Goal: Contribute content: Add original content to the website for others to see

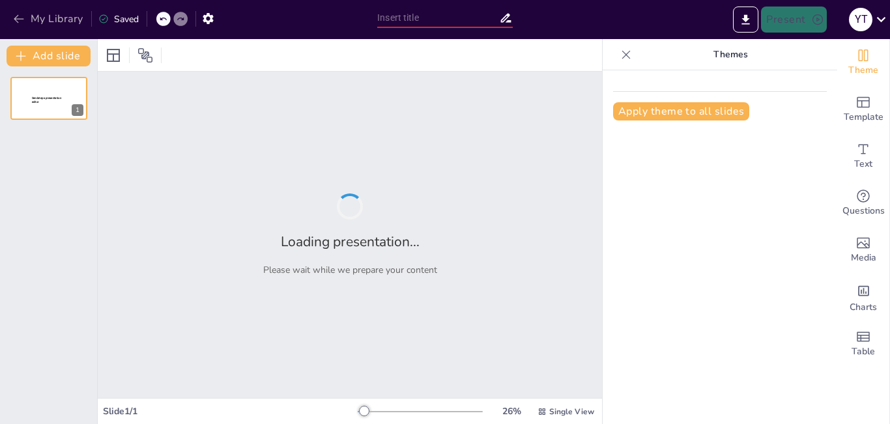
type input "New Sendsteps"
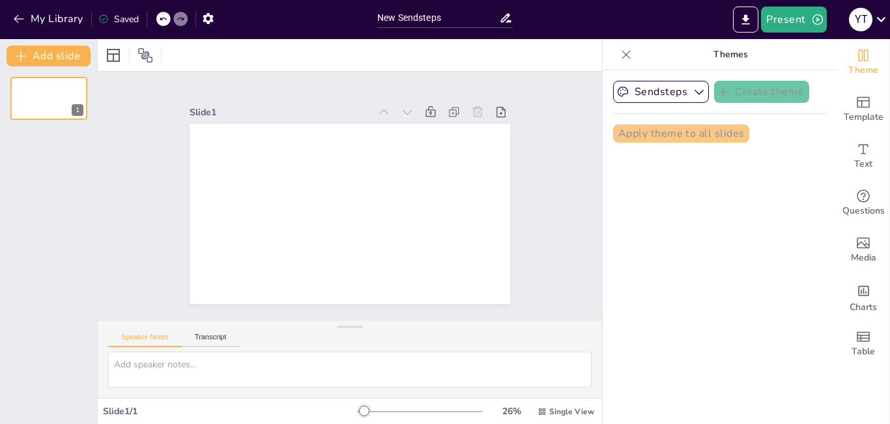
click at [8, 14] on div "My Library Saved" at bounding box center [110, 18] width 220 height 23
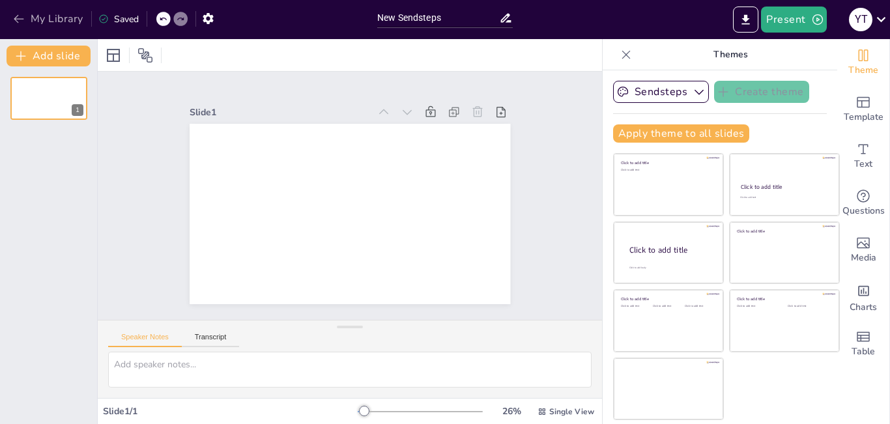
click at [20, 18] on icon "button" at bounding box center [18, 18] width 13 height 13
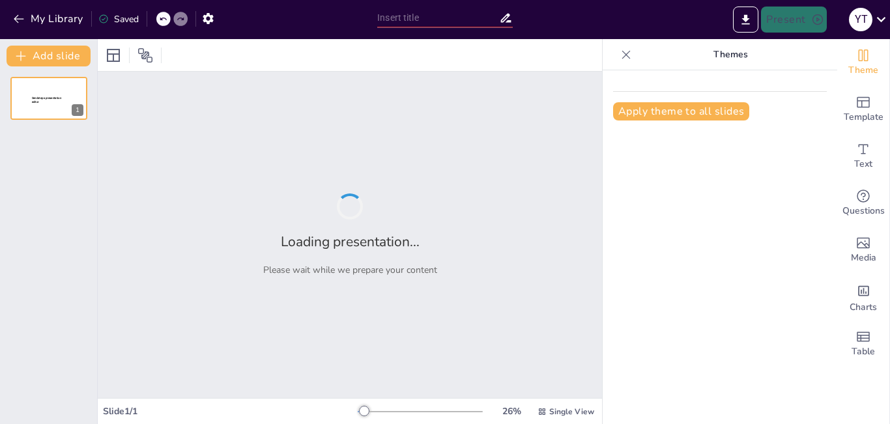
type input "Enfermedades del Sentido: Prevención y Tratamiento en Adultos Mayores"
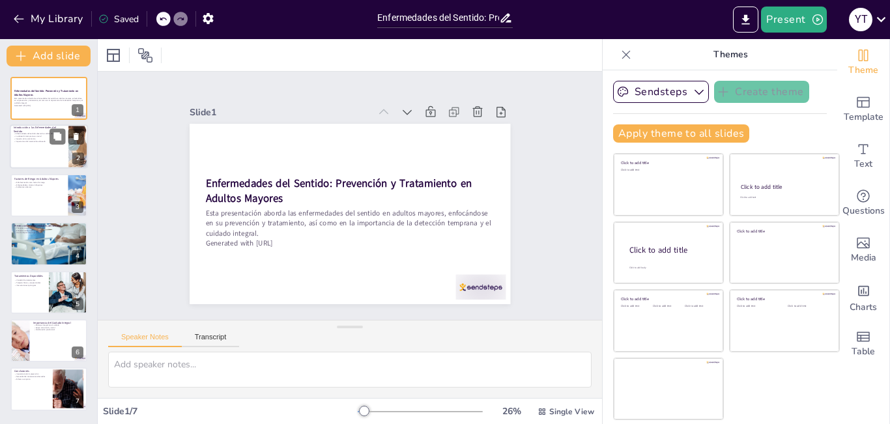
click at [23, 140] on p "Importancia del tratamiento adecuado" at bounding box center [39, 141] width 51 height 3
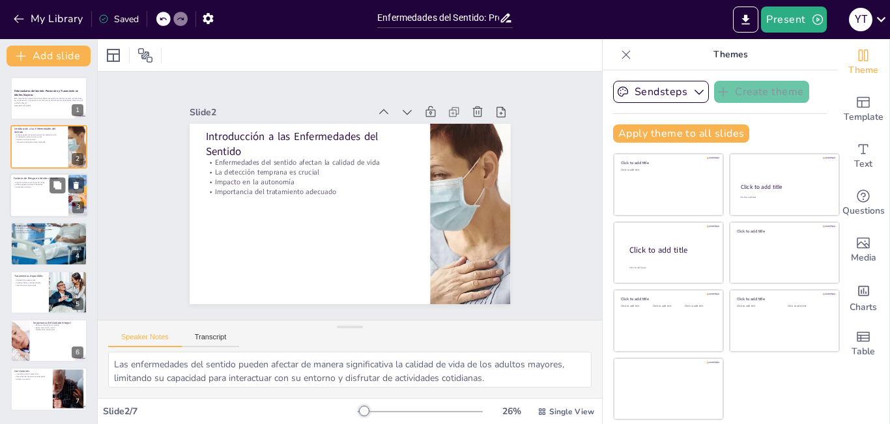
click at [23, 179] on p "Factores de Riesgo en Adultos Mayores" at bounding box center [39, 179] width 51 height 4
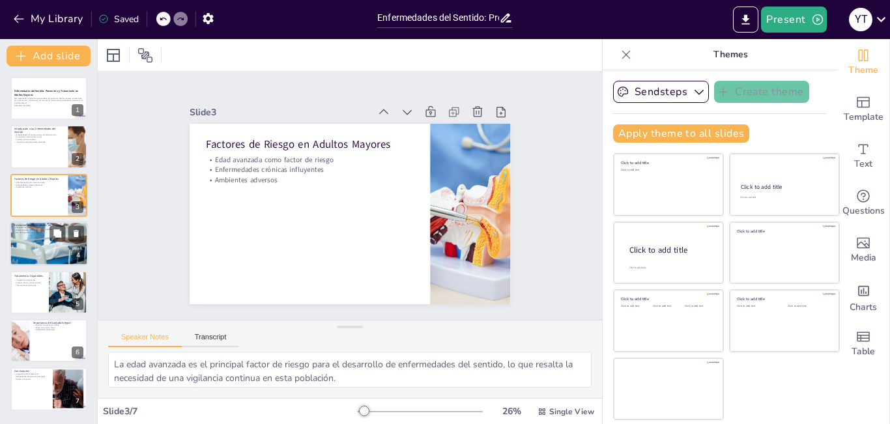
click at [36, 234] on div at bounding box center [49, 244] width 78 height 52
type textarea "Los chequeos regulares son esenciales para detectar problemas a tiempo, lo que …"
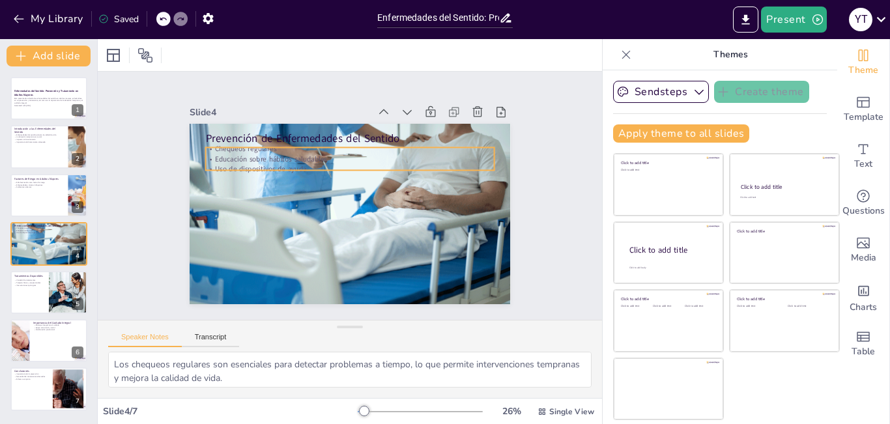
click at [267, 152] on p "Educación sobre hábitos saludables" at bounding box center [368, 163] width 255 height 153
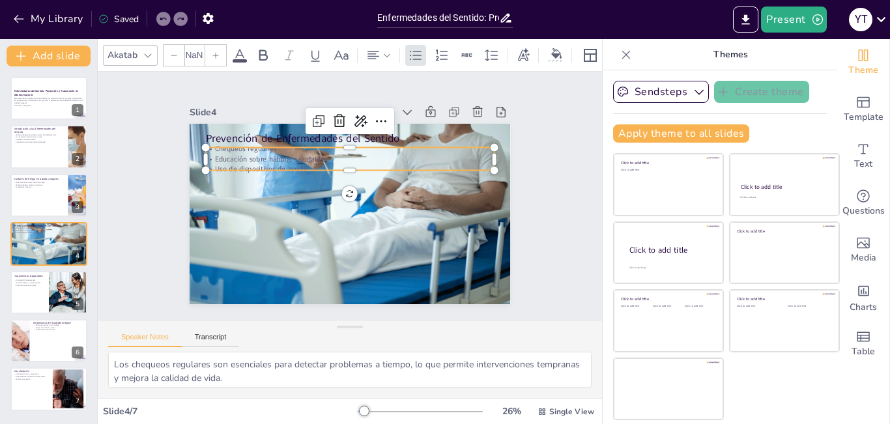
type input "32"
click at [244, 51] on icon at bounding box center [240, 56] width 16 height 16
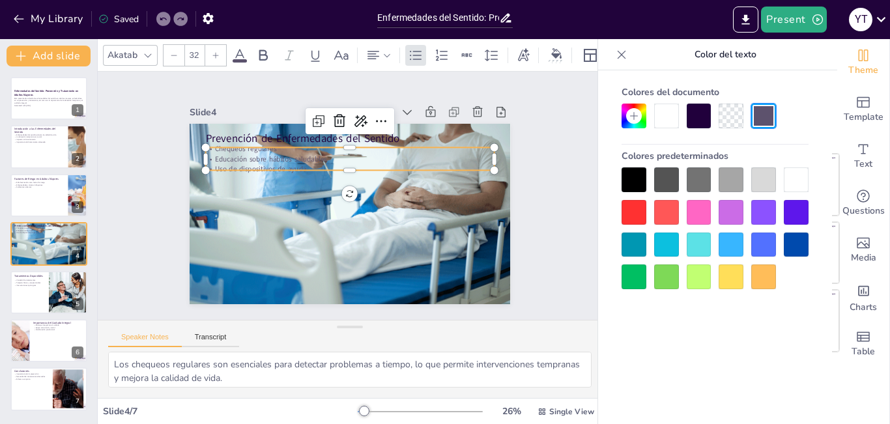
click at [663, 209] on div at bounding box center [666, 212] width 25 height 25
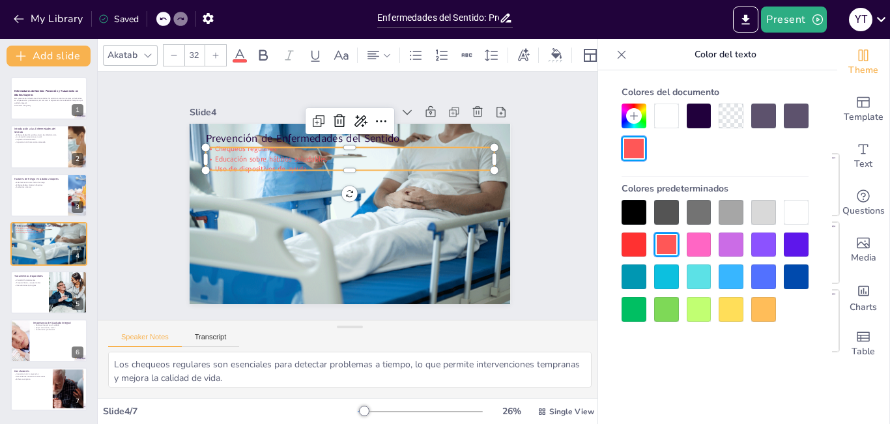
click at [660, 271] on div at bounding box center [666, 277] width 25 height 25
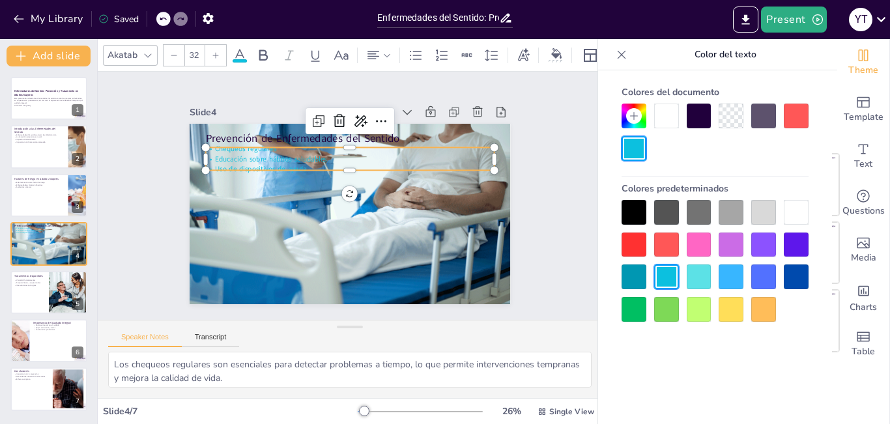
click at [633, 213] on div at bounding box center [634, 212] width 25 height 25
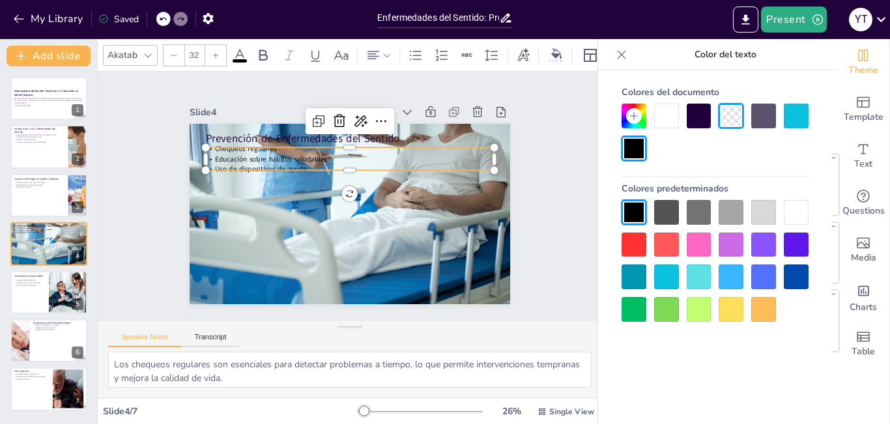
click at [663, 208] on div at bounding box center [666, 212] width 25 height 25
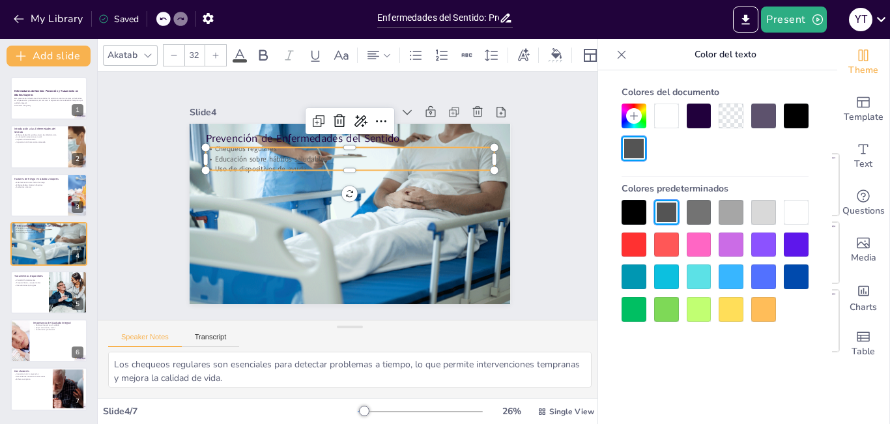
click at [637, 207] on div at bounding box center [634, 212] width 25 height 25
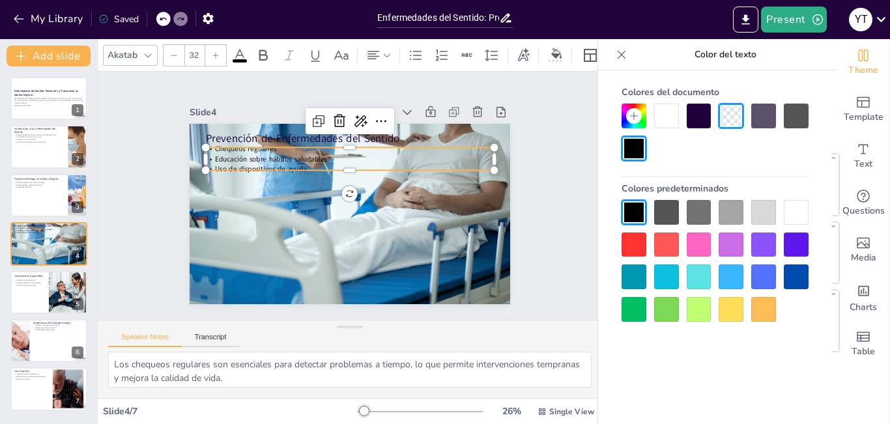
click at [152, 50] on icon at bounding box center [148, 55] width 10 height 10
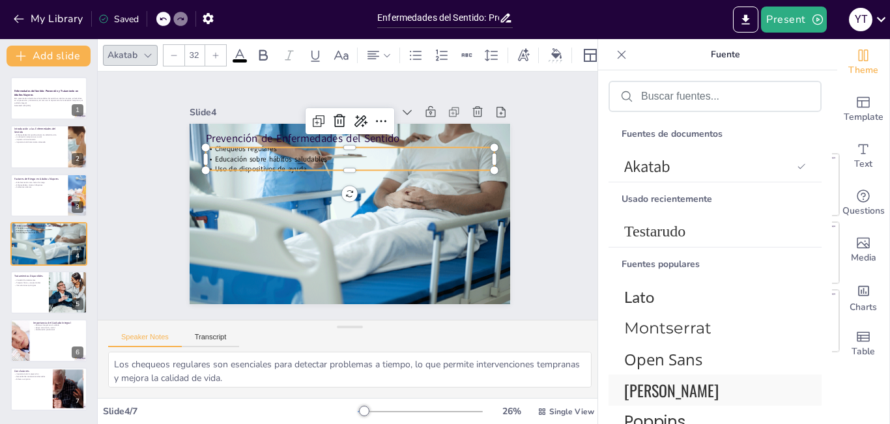
scroll to position [65, 0]
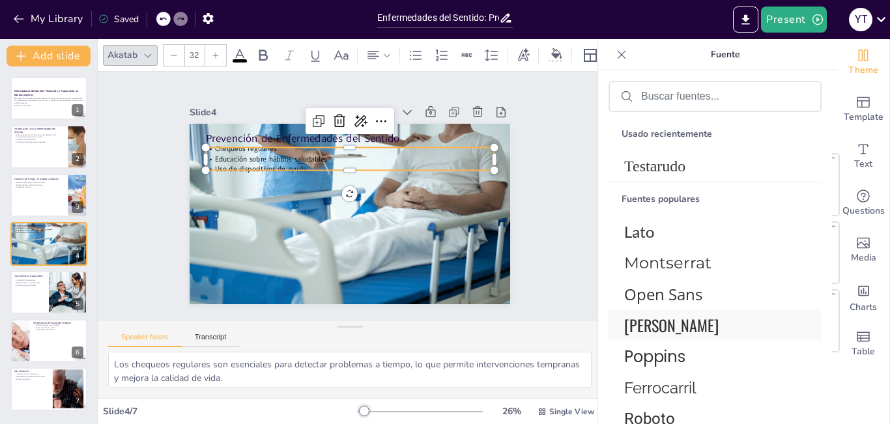
click at [658, 328] on font "[PERSON_NAME]" at bounding box center [671, 324] width 95 height 23
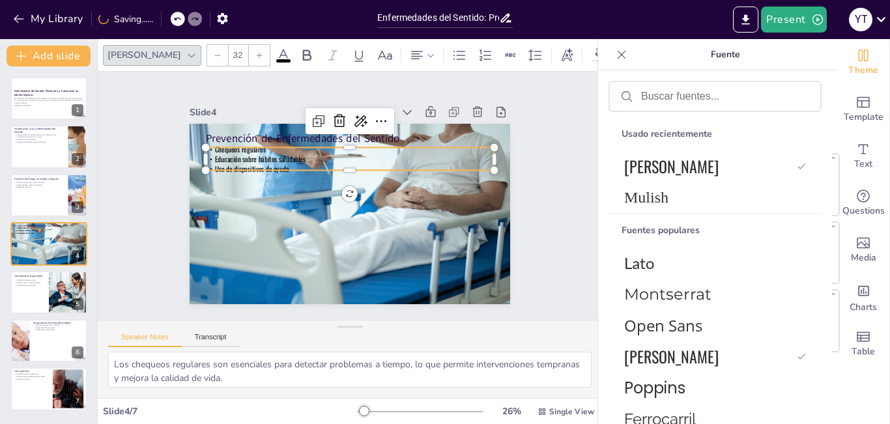
scroll to position [227, 0]
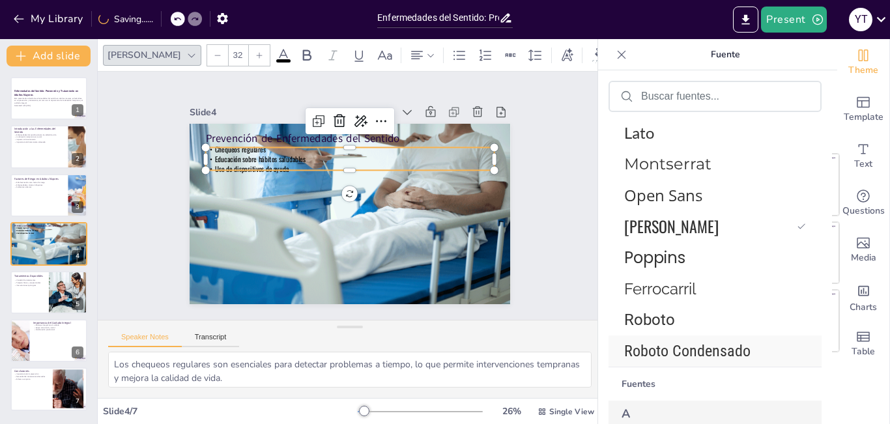
click at [677, 348] on font "Roboto Condensado" at bounding box center [687, 351] width 126 height 18
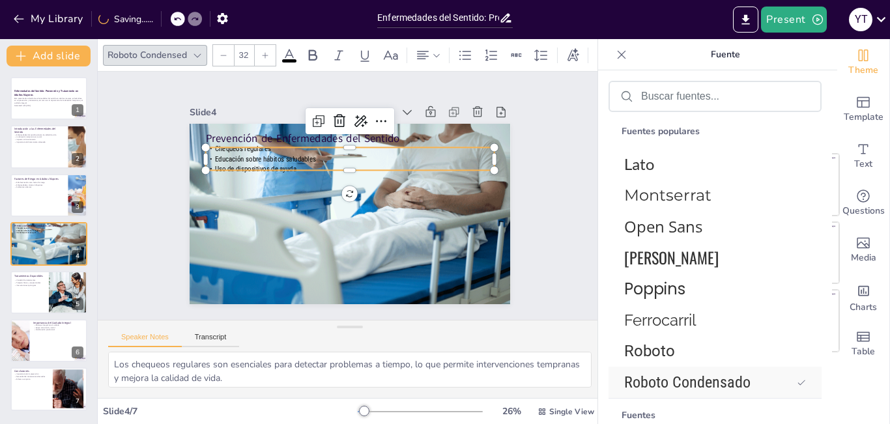
scroll to position [258, 0]
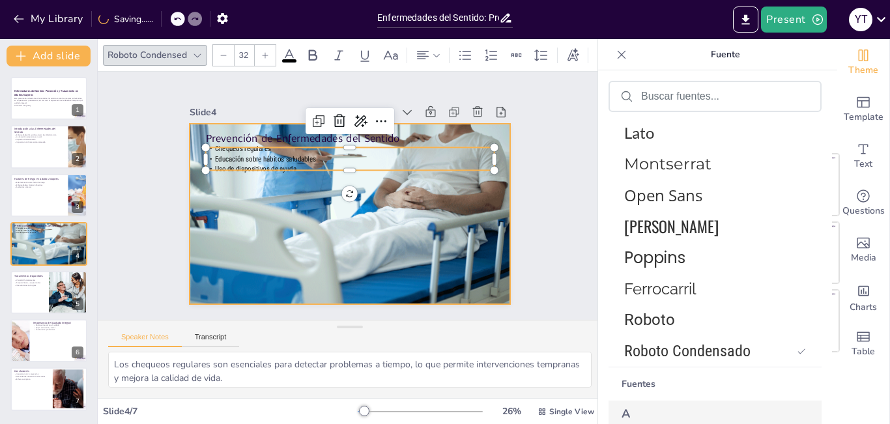
click at [401, 244] on div at bounding box center [346, 214] width 358 height 276
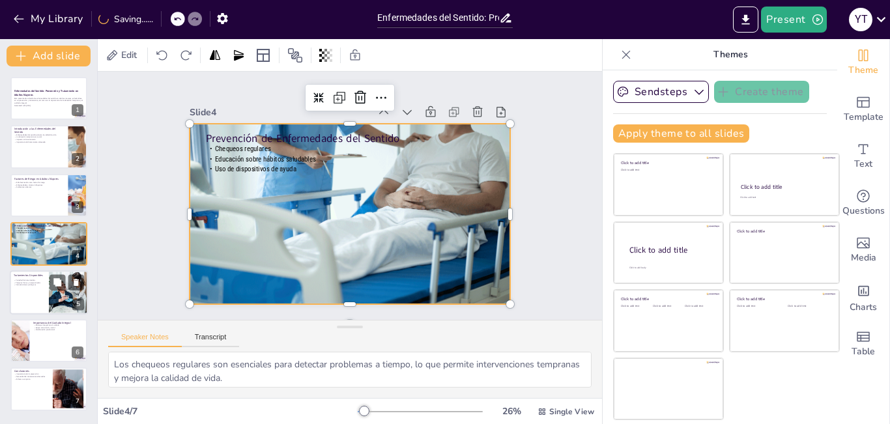
click at [24, 280] on p "Variedad de tratamientos" at bounding box center [29, 280] width 31 height 3
type textarea "La variedad de tratamientos disponibles permite abordar las enfermedades del se…"
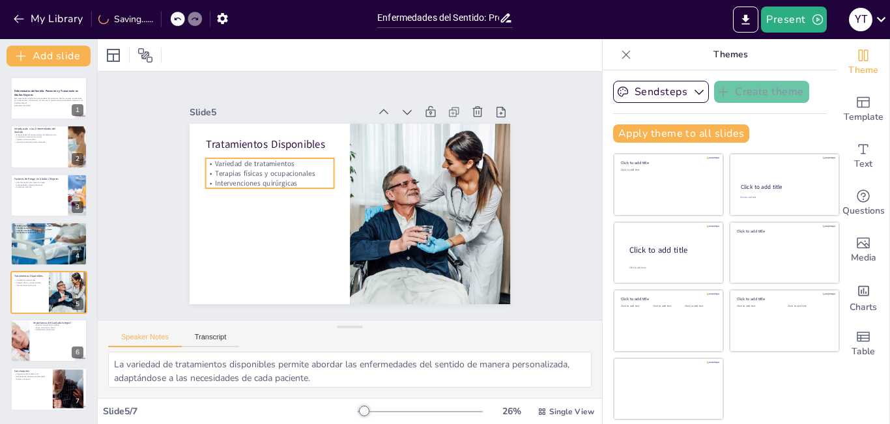
click at [223, 168] on p "Terapias físicas y ocupacionales" at bounding box center [280, 149] width 125 height 49
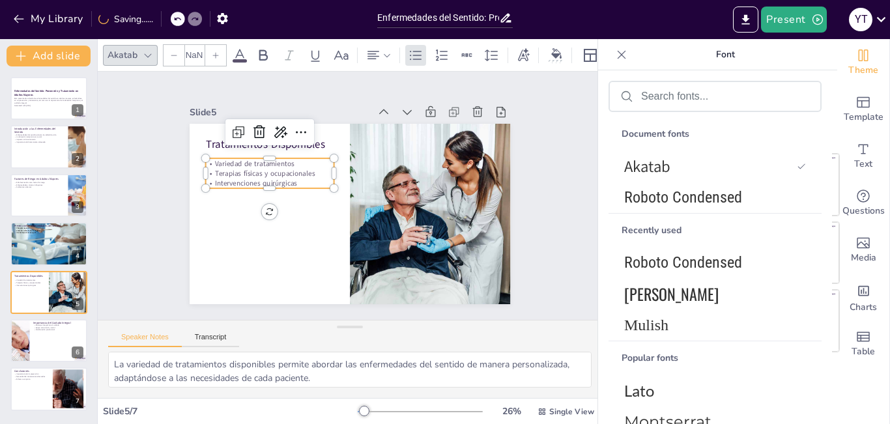
type input "32"
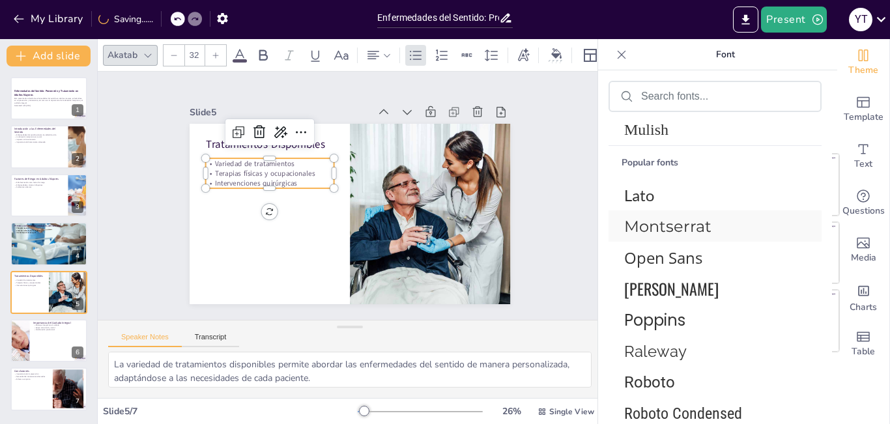
scroll to position [261, 0]
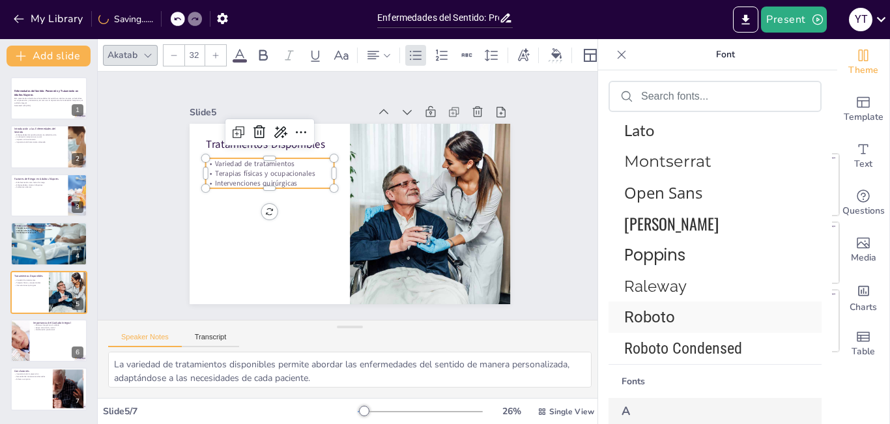
click at [663, 319] on span "Roboto" at bounding box center [712, 317] width 177 height 18
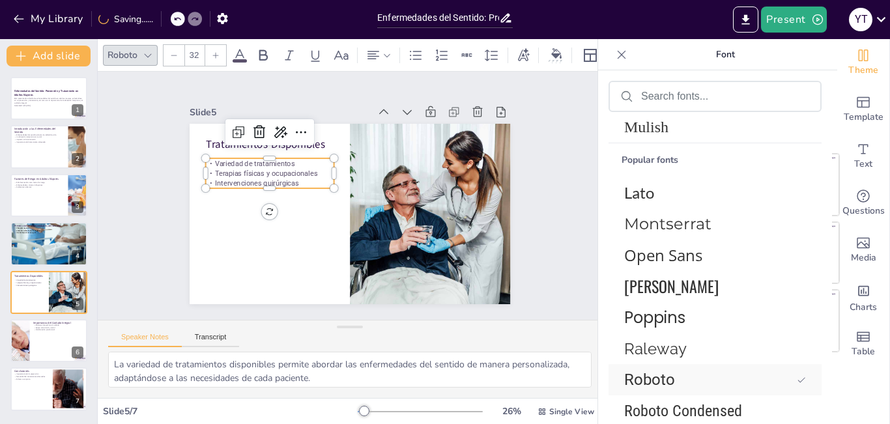
scroll to position [323, 0]
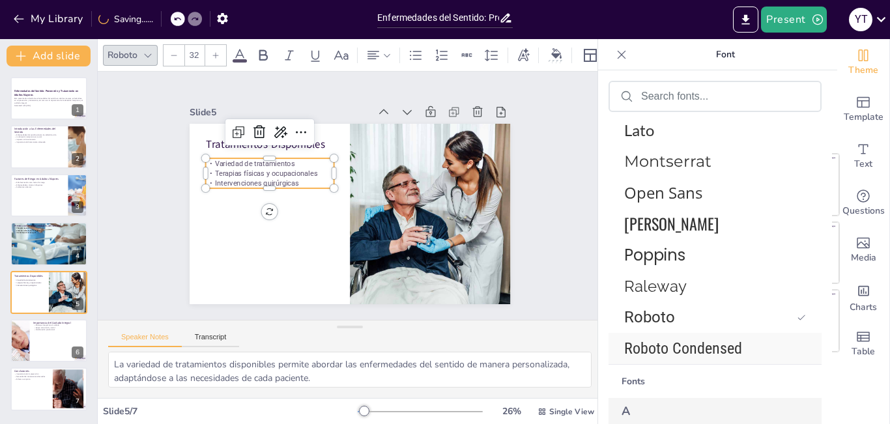
click at [667, 347] on span "Roboto Condensed" at bounding box center [712, 349] width 177 height 18
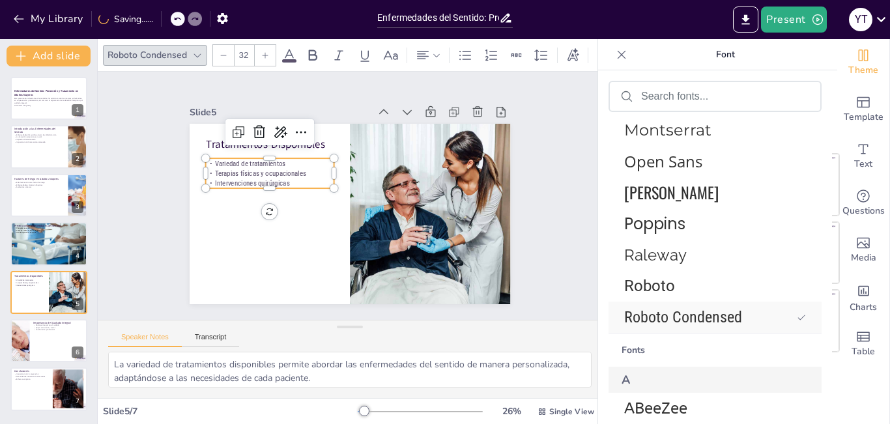
scroll to position [292, 0]
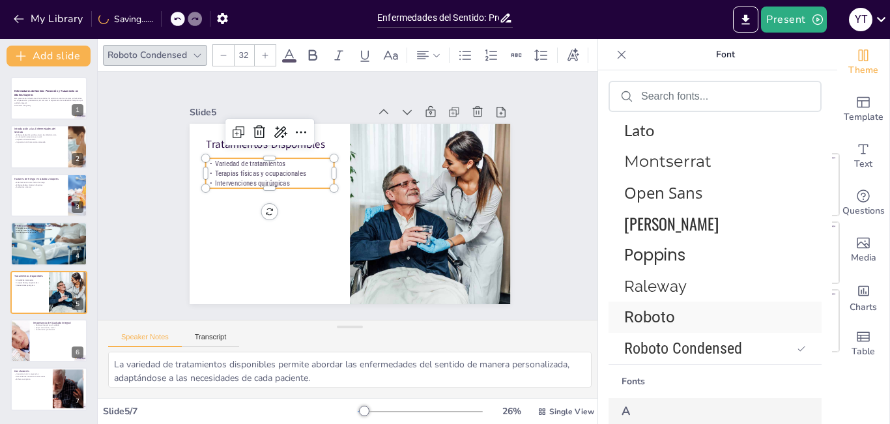
click at [665, 321] on span "Roboto" at bounding box center [712, 317] width 177 height 18
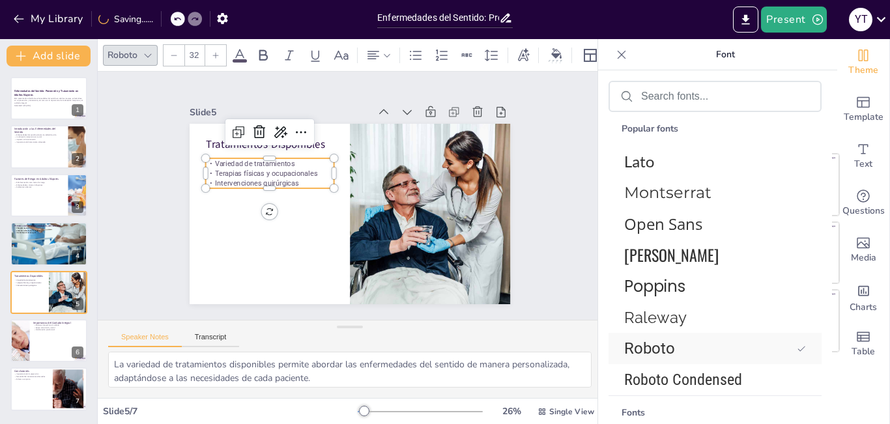
scroll to position [323, 0]
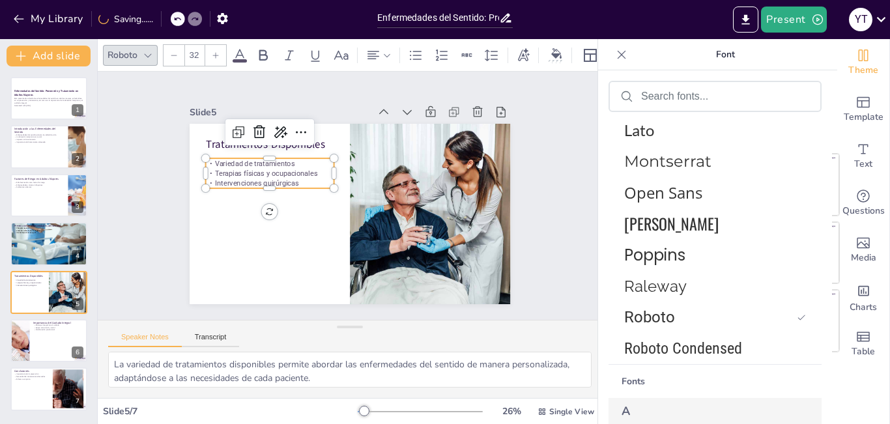
click at [175, 23] on div at bounding box center [178, 19] width 14 height 14
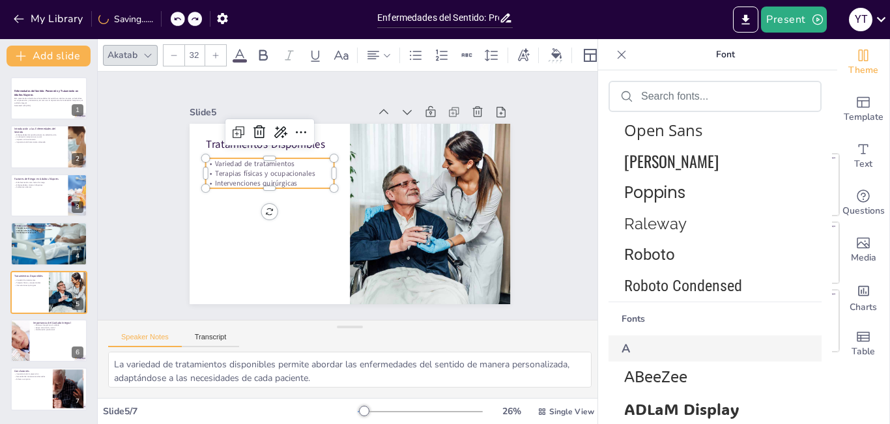
scroll to position [261, 0]
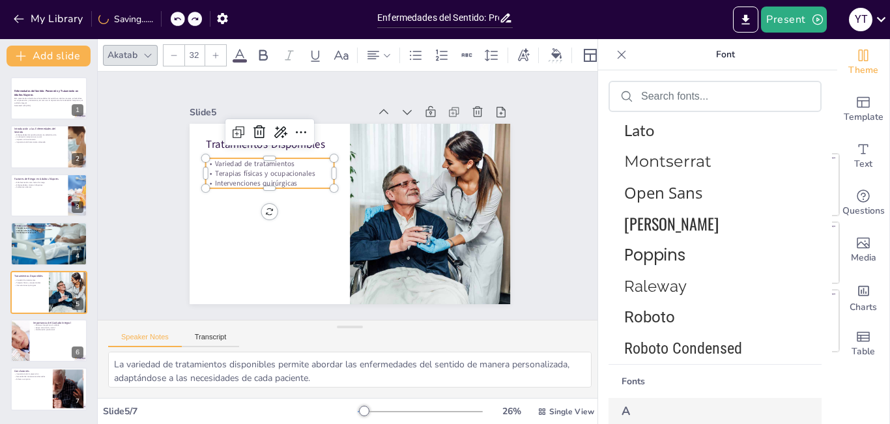
click at [235, 51] on icon at bounding box center [240, 56] width 16 height 16
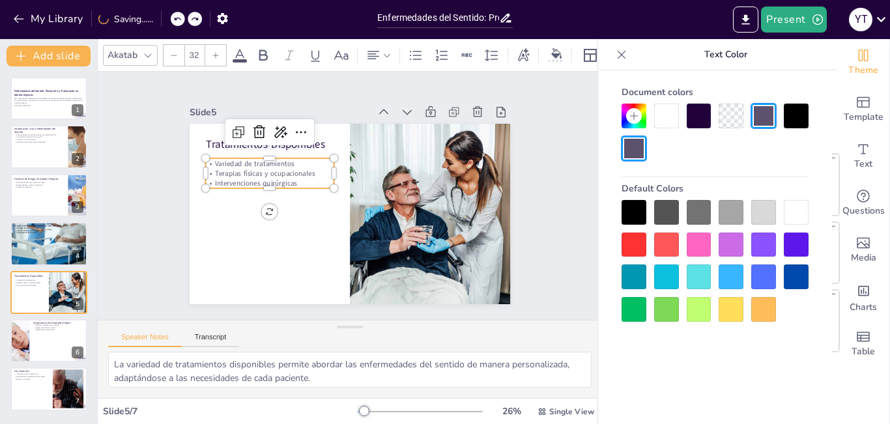
click at [636, 209] on div at bounding box center [634, 212] width 25 height 25
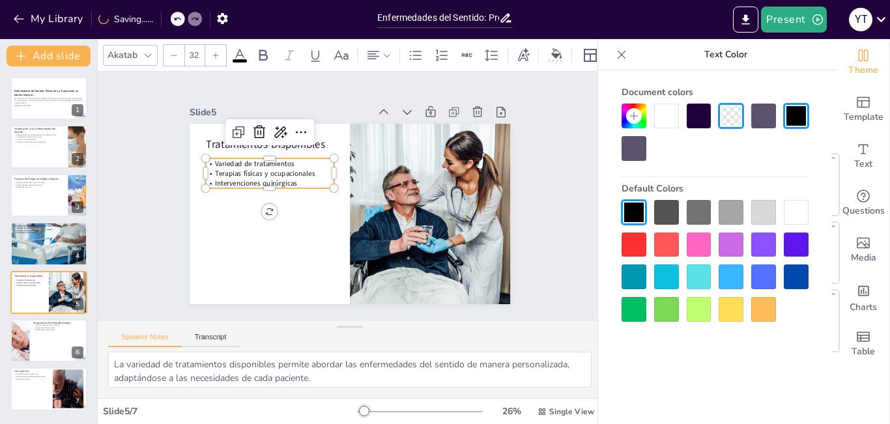
click at [726, 121] on div at bounding box center [731, 116] width 25 height 25
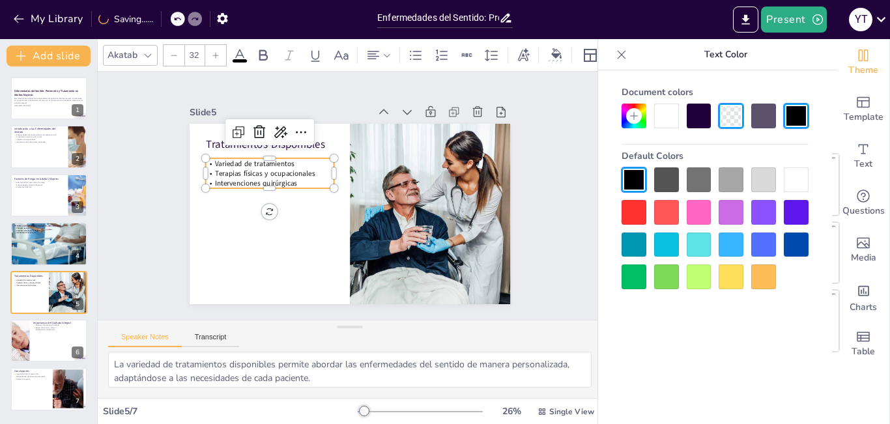
click at [633, 175] on div at bounding box center [634, 179] width 25 height 25
click at [792, 115] on div at bounding box center [796, 116] width 25 height 25
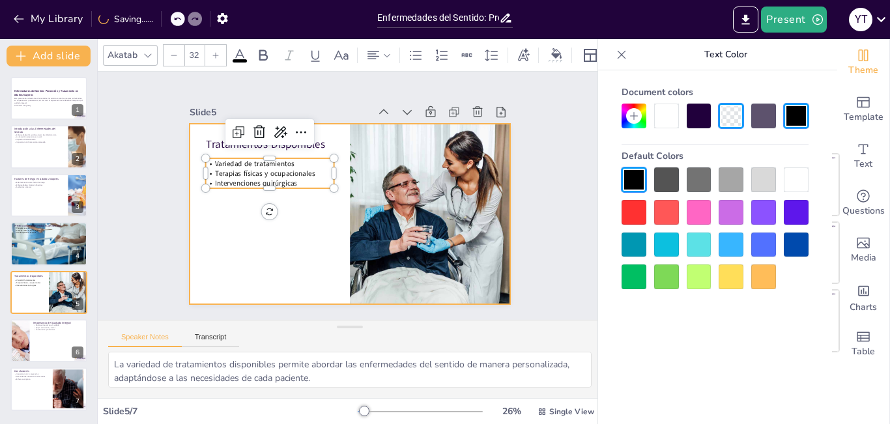
click at [272, 204] on div at bounding box center [342, 212] width 367 height 295
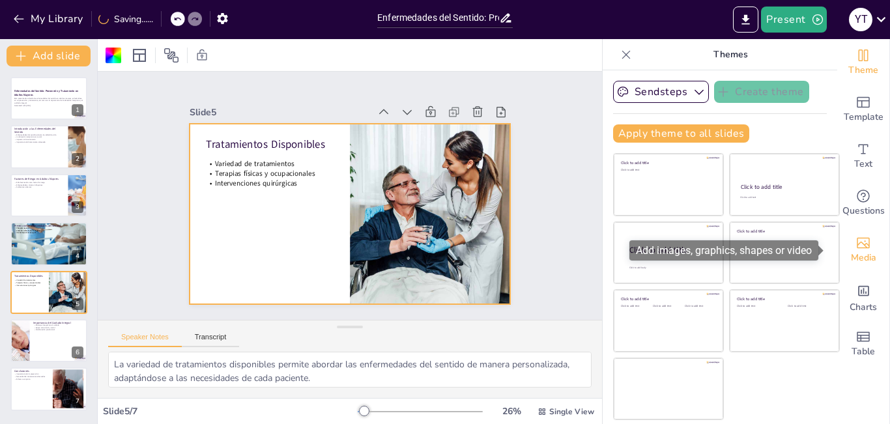
click at [856, 254] on span "Media" at bounding box center [863, 258] width 25 height 14
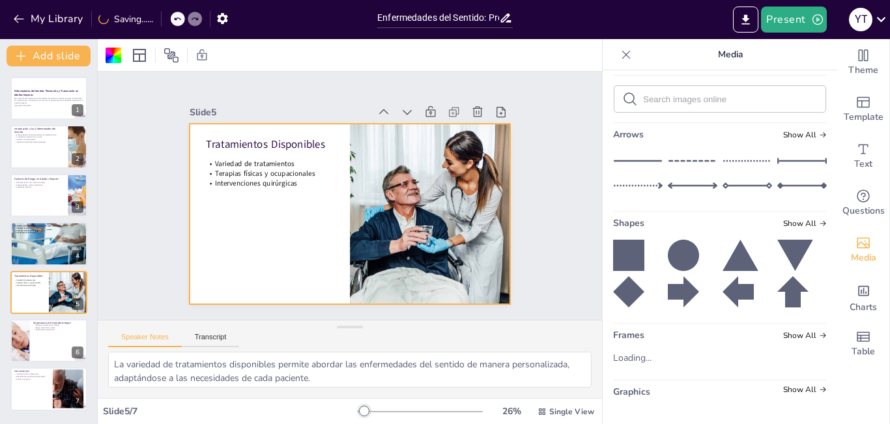
scroll to position [0, 0]
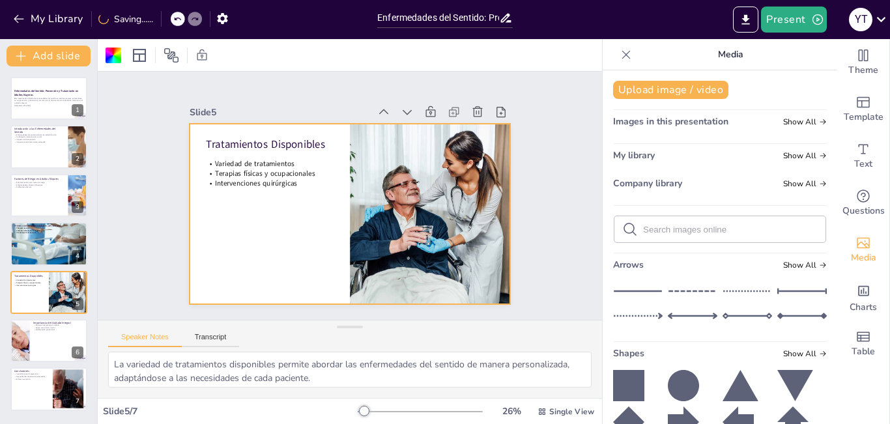
click at [622, 55] on icon at bounding box center [626, 54] width 8 height 8
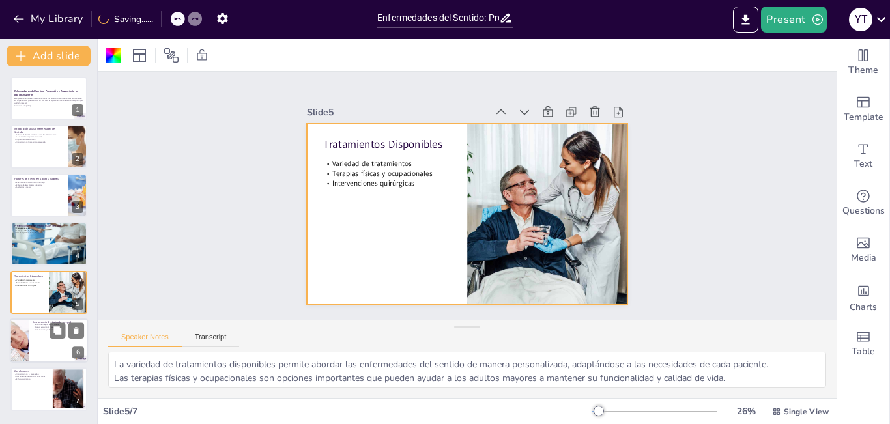
click at [31, 341] on div at bounding box center [49, 341] width 78 height 44
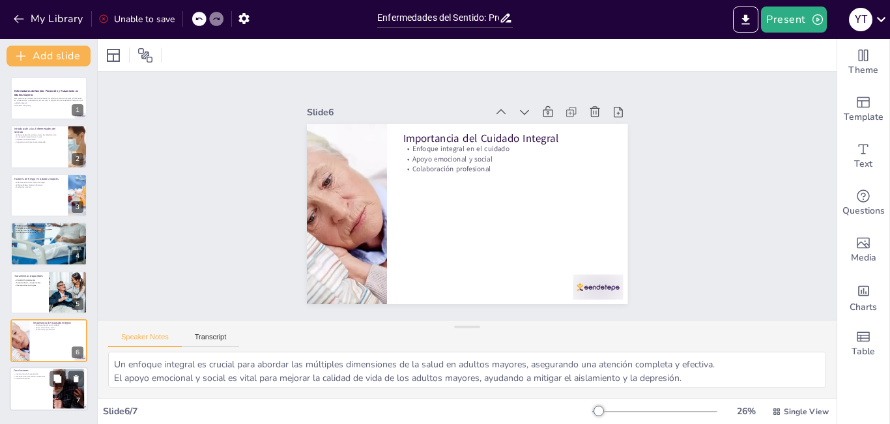
click at [30, 385] on div at bounding box center [49, 390] width 78 height 44
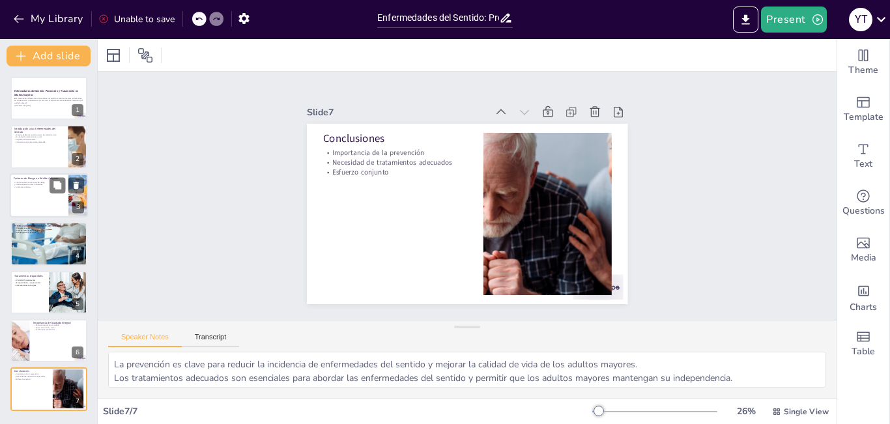
click at [40, 194] on div at bounding box center [49, 195] width 78 height 44
type textarea "La edad avanzada es el principal factor de riesgo para el desarrollo de enferme…"
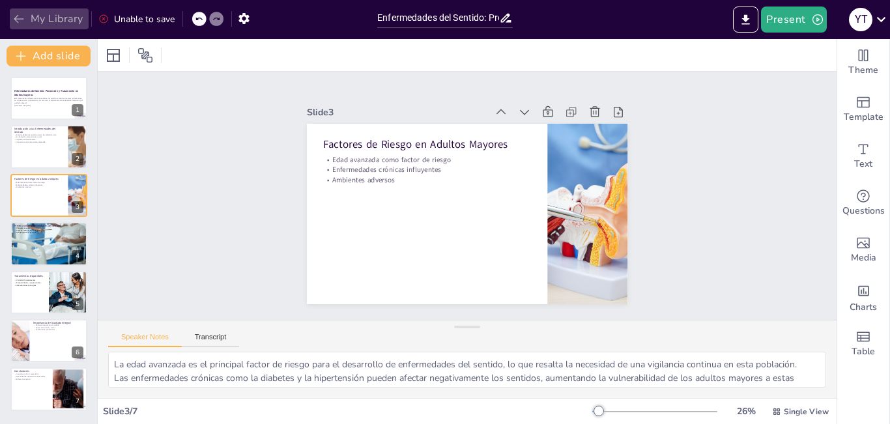
click at [15, 16] on icon "button" at bounding box center [18, 18] width 13 height 13
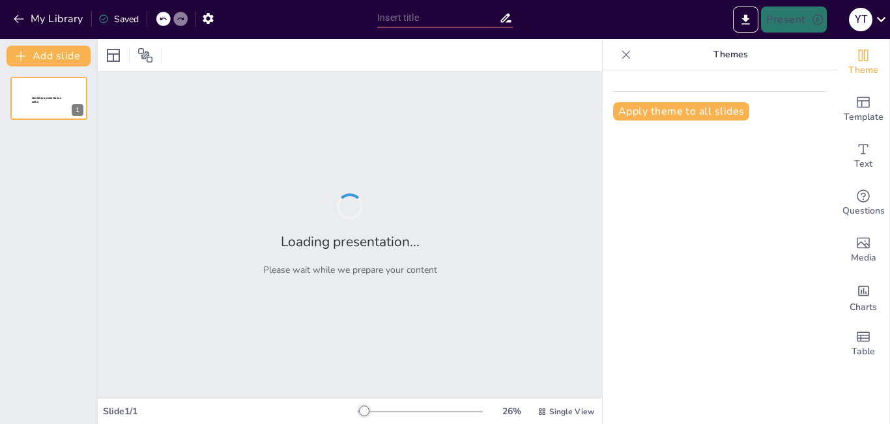
type input "Enfermedades del Sentido: Prevención y Tratamiento en Adultos Mayores"
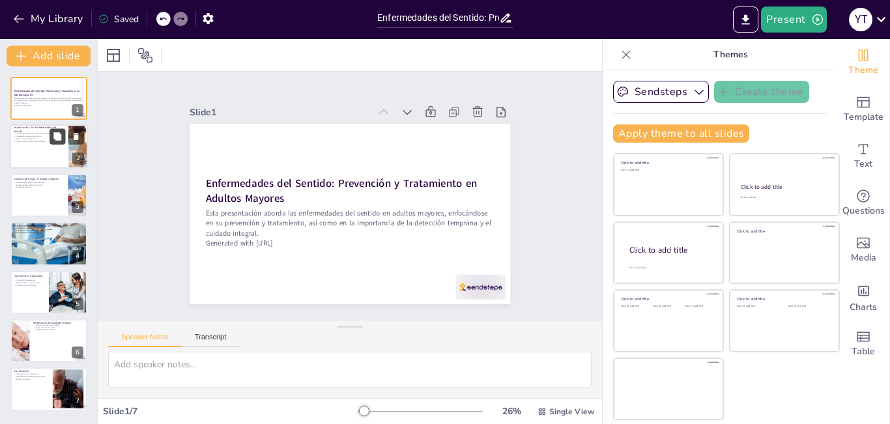
click at [64, 143] on button at bounding box center [58, 137] width 16 height 16
type textarea "Las enfermedades del sentido pueden afectar de manera significativa la calidad …"
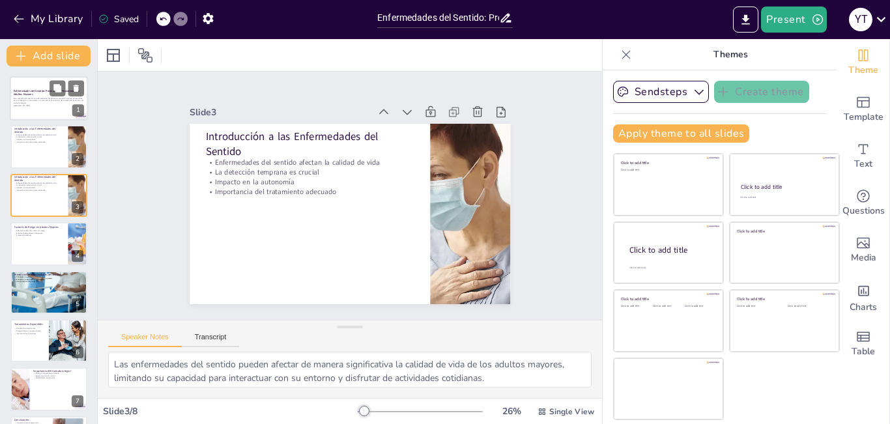
click at [53, 97] on p "Esta presentación aborda las enfermedades del sentido en adultos mayores, enfoc…" at bounding box center [49, 100] width 70 height 7
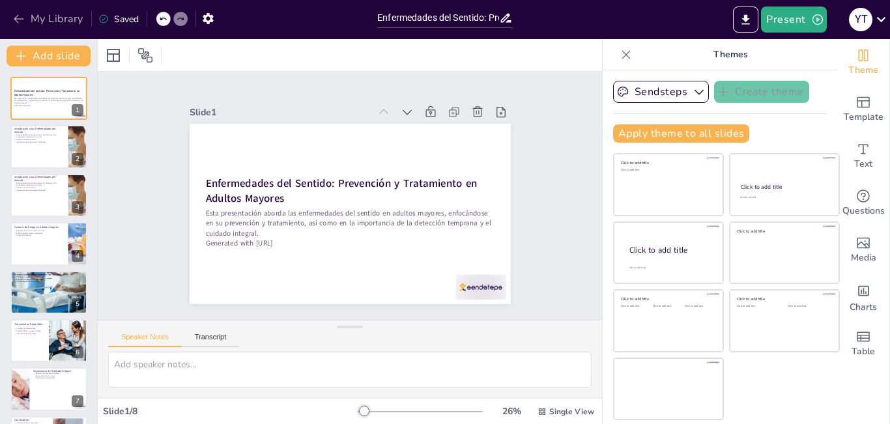
click at [22, 19] on icon "button" at bounding box center [19, 19] width 10 height 8
